Goal: Task Accomplishment & Management: Use online tool/utility

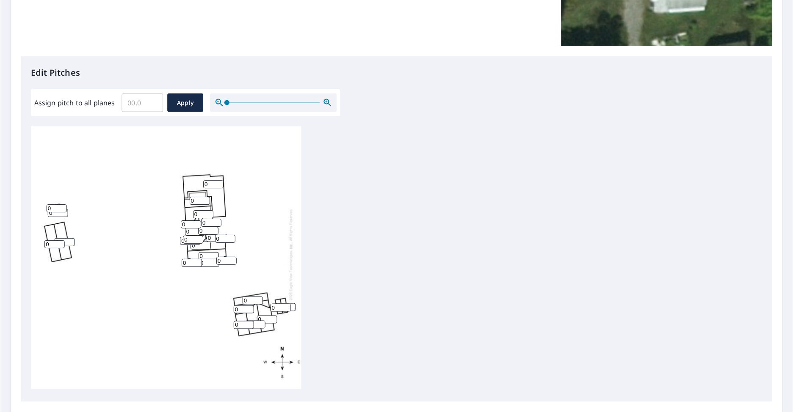
scroll to position [212, 0]
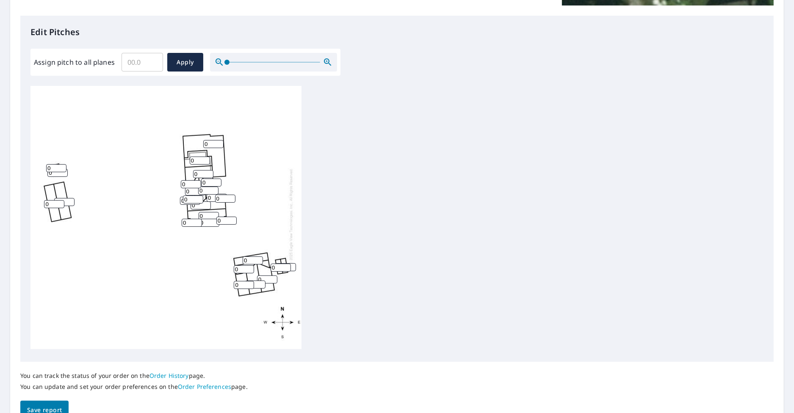
click at [212, 140] on input "0" at bounding box center [213, 144] width 20 height 8
click at [209, 140] on input "0" at bounding box center [213, 144] width 20 height 8
type input "6"
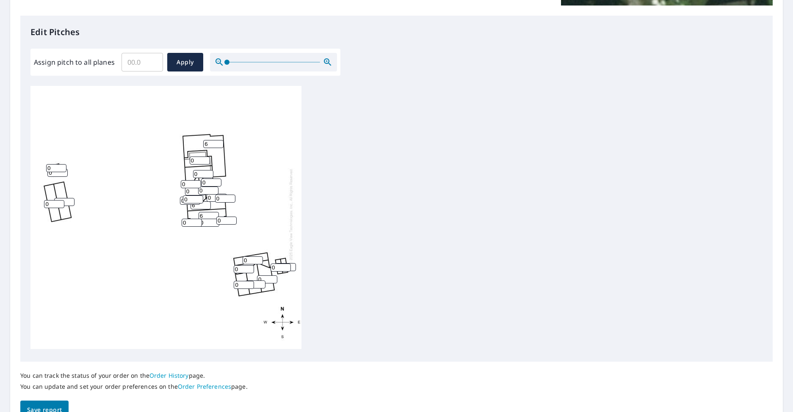
type input "6"
type input "4"
type input "6"
type input "4"
type input "6"
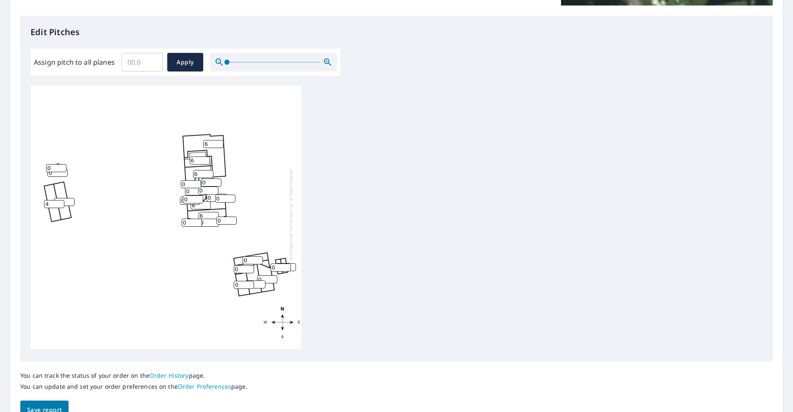
click at [275, 264] on input "0" at bounding box center [281, 268] width 20 height 8
type input "4"
type input "6"
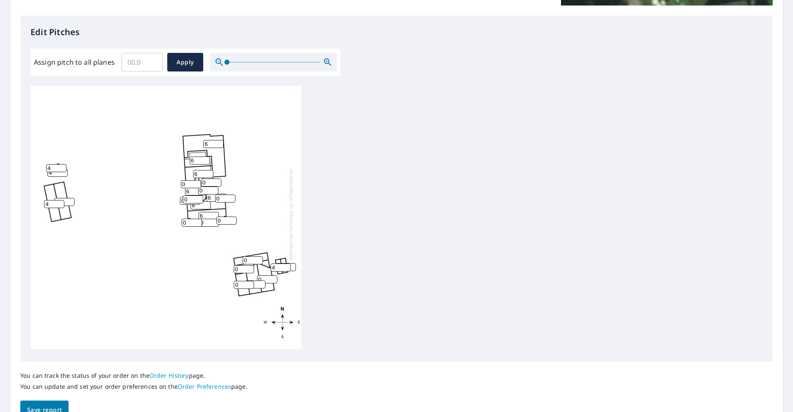
type input "4"
type input "6"
type input "12"
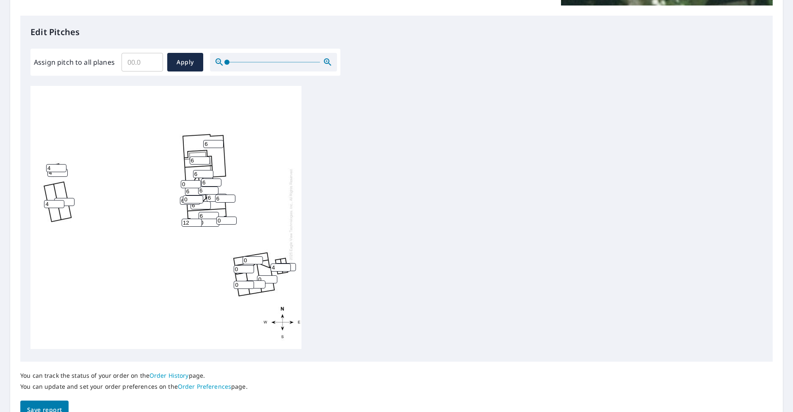
type input "6"
type input "12"
type input "6"
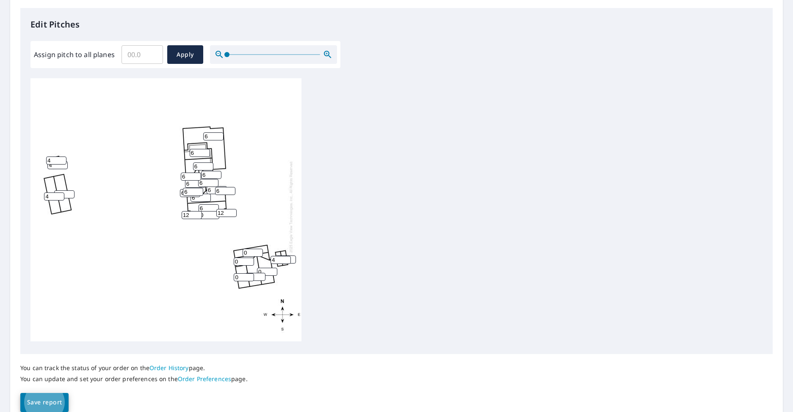
click at [248, 249] on input "0" at bounding box center [253, 253] width 20 height 8
type input "5"
click at [265, 268] on input "0" at bounding box center [267, 272] width 20 height 8
type input "3"
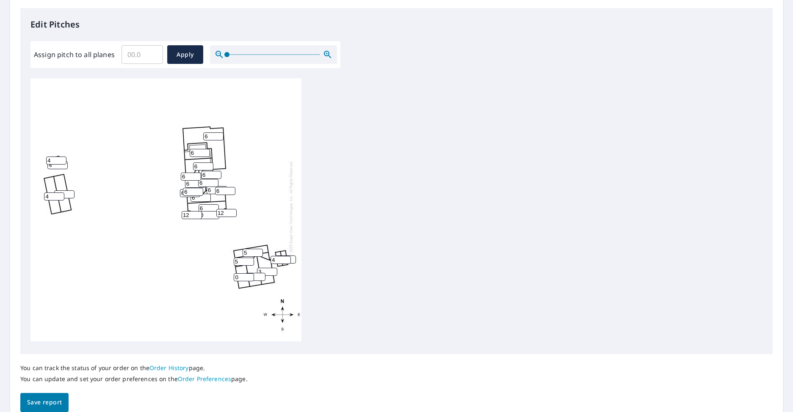
click at [255, 273] on input "0" at bounding box center [255, 277] width 20 height 8
type input "3"
click at [243, 273] on input "0" at bounding box center [244, 277] width 20 height 8
type input "1"
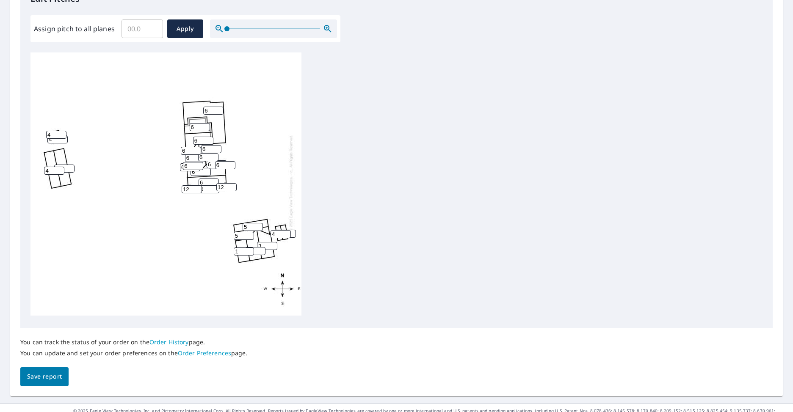
scroll to position [258, 0]
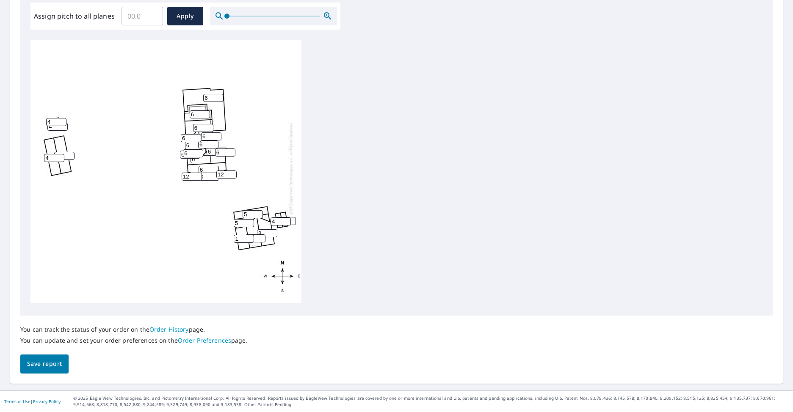
click at [204, 173] on input "0" at bounding box center [209, 177] width 20 height 8
type input "6"
click at [49, 359] on span "Save report" at bounding box center [44, 364] width 35 height 11
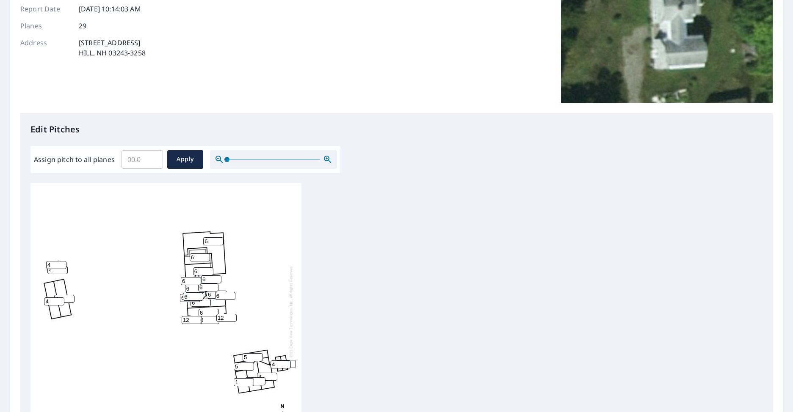
scroll to position [0, 0]
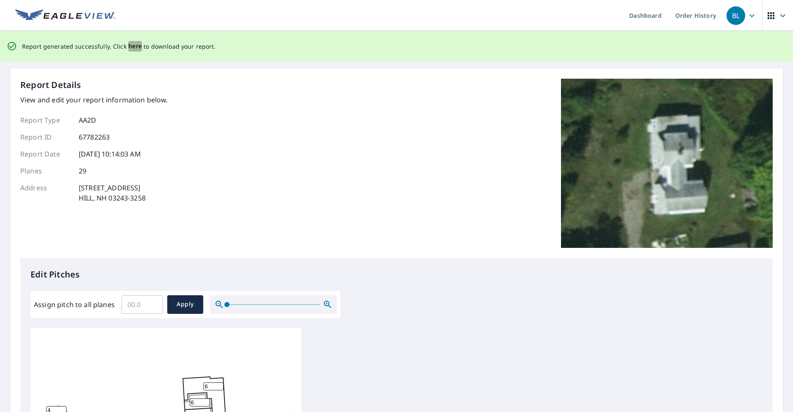
click at [133, 45] on span "here" at bounding box center [135, 46] width 14 height 11
